Goal: Use online tool/utility: Utilize a website feature to perform a specific function

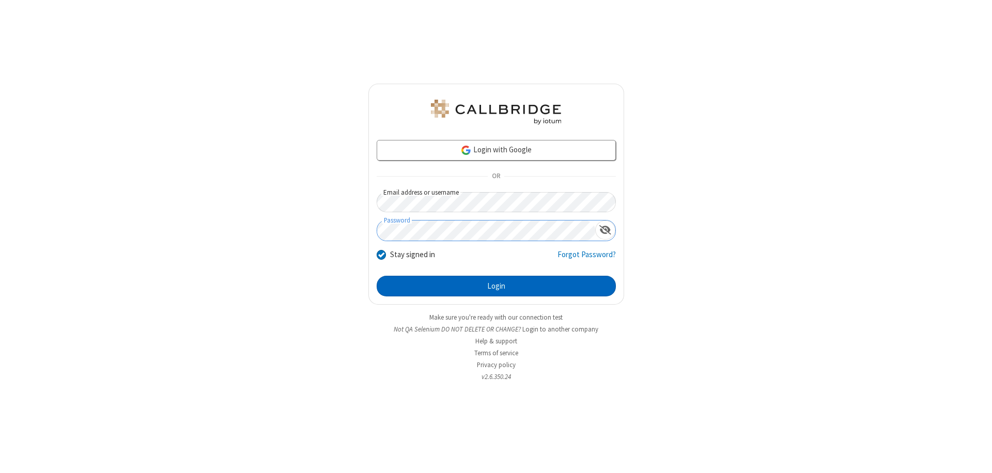
click at [496, 286] on button "Login" at bounding box center [496, 286] width 239 height 21
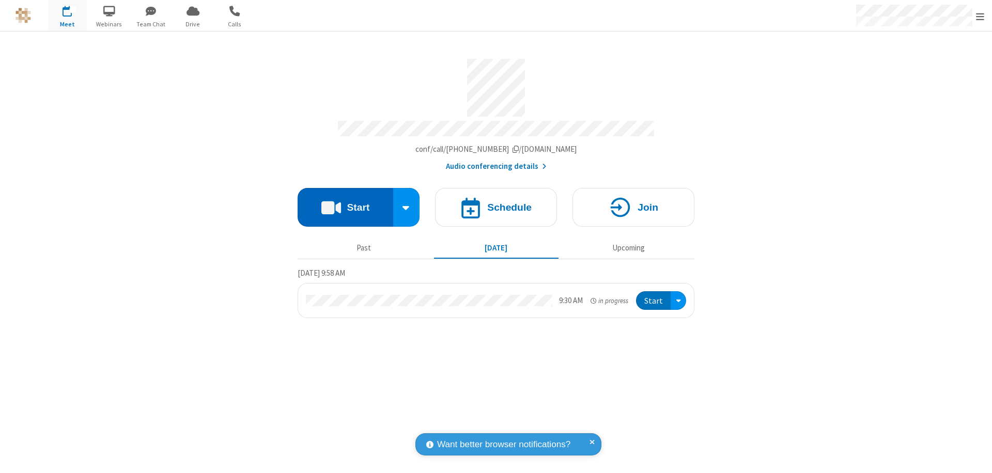
click at [345, 203] on button "Start" at bounding box center [346, 207] width 96 height 39
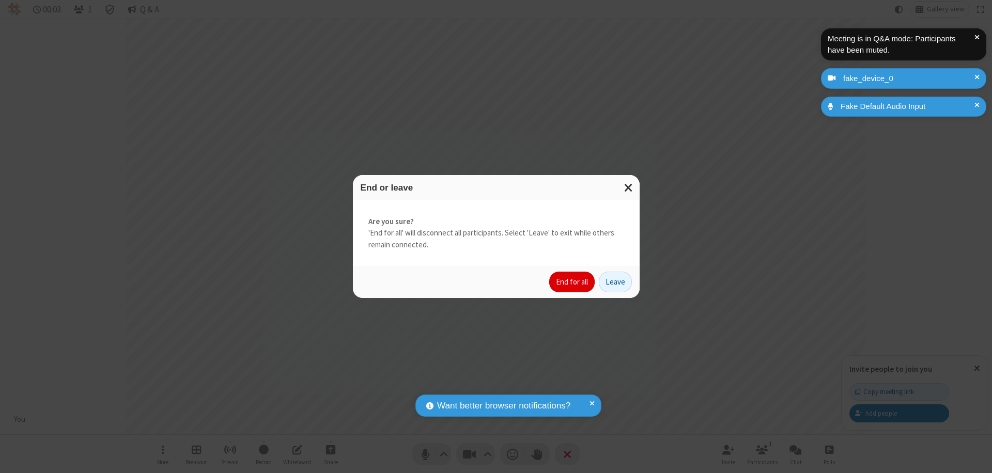
click at [573, 282] on button "End for all" at bounding box center [571, 282] width 45 height 21
